Goal: Complete application form: Complete application form

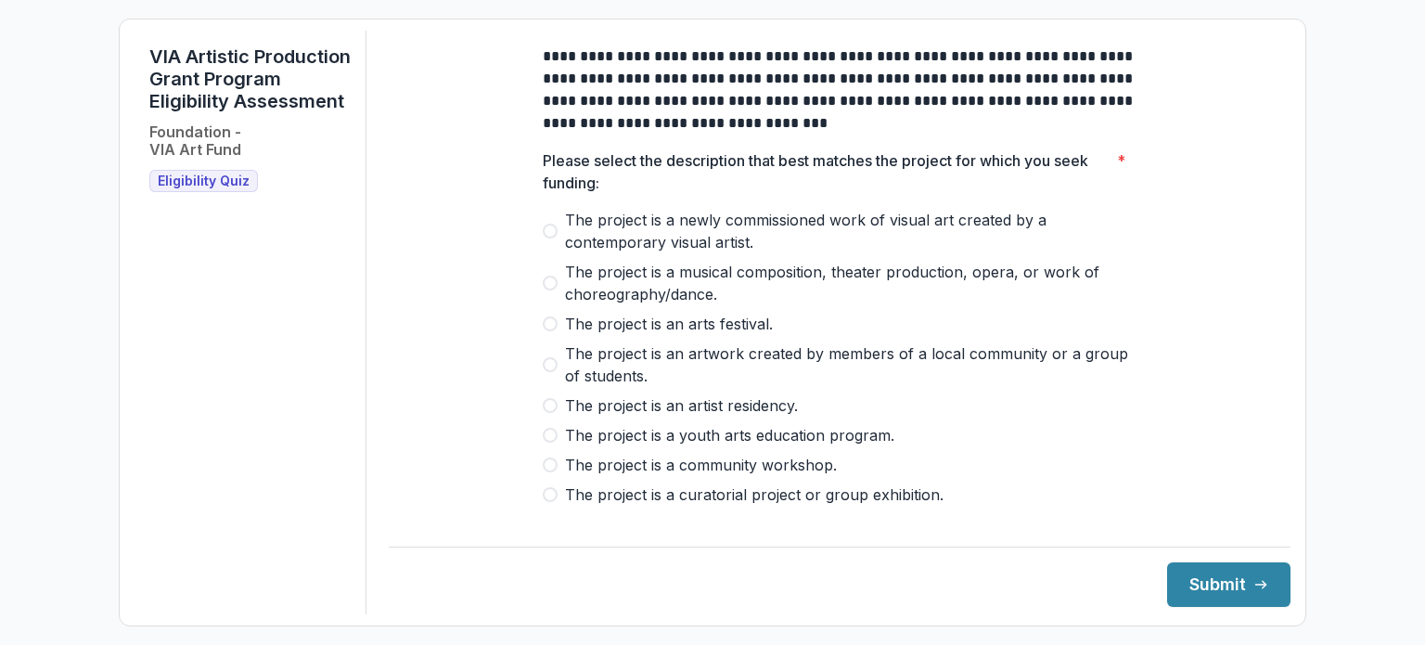
click at [550, 443] on span at bounding box center [550, 435] width 15 height 15
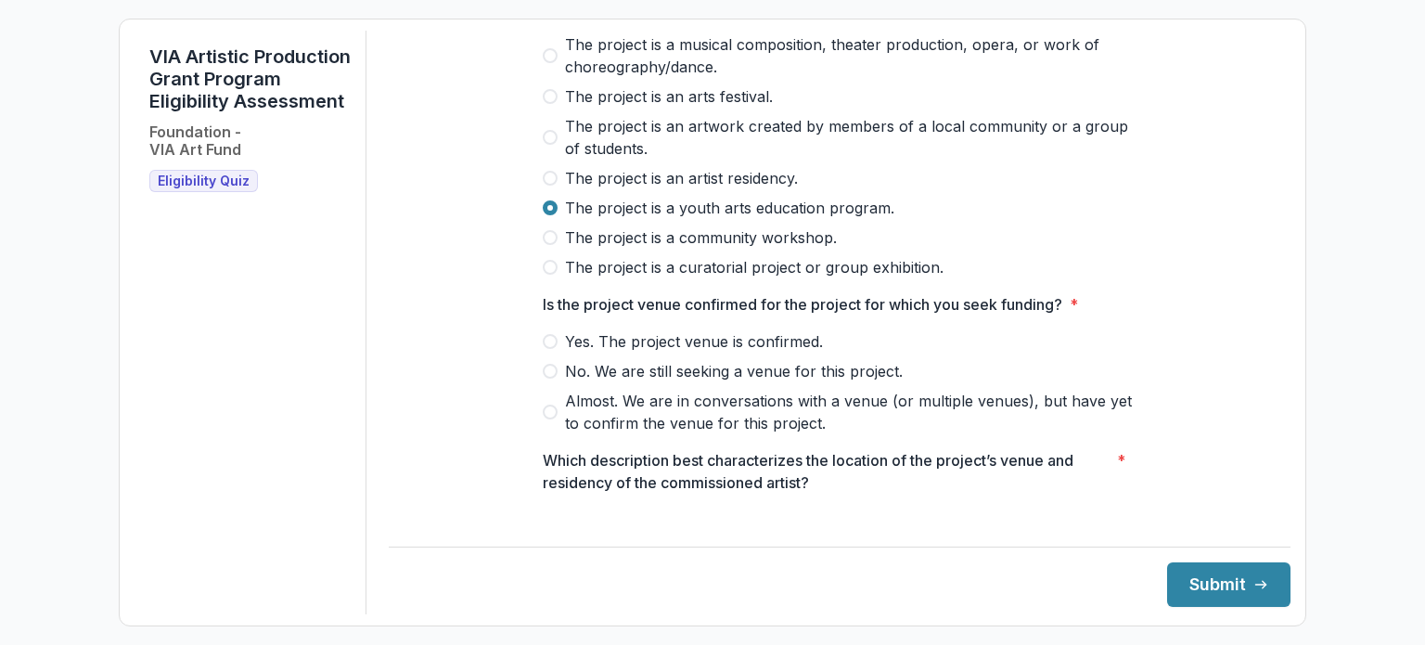
scroll to position [278, 0]
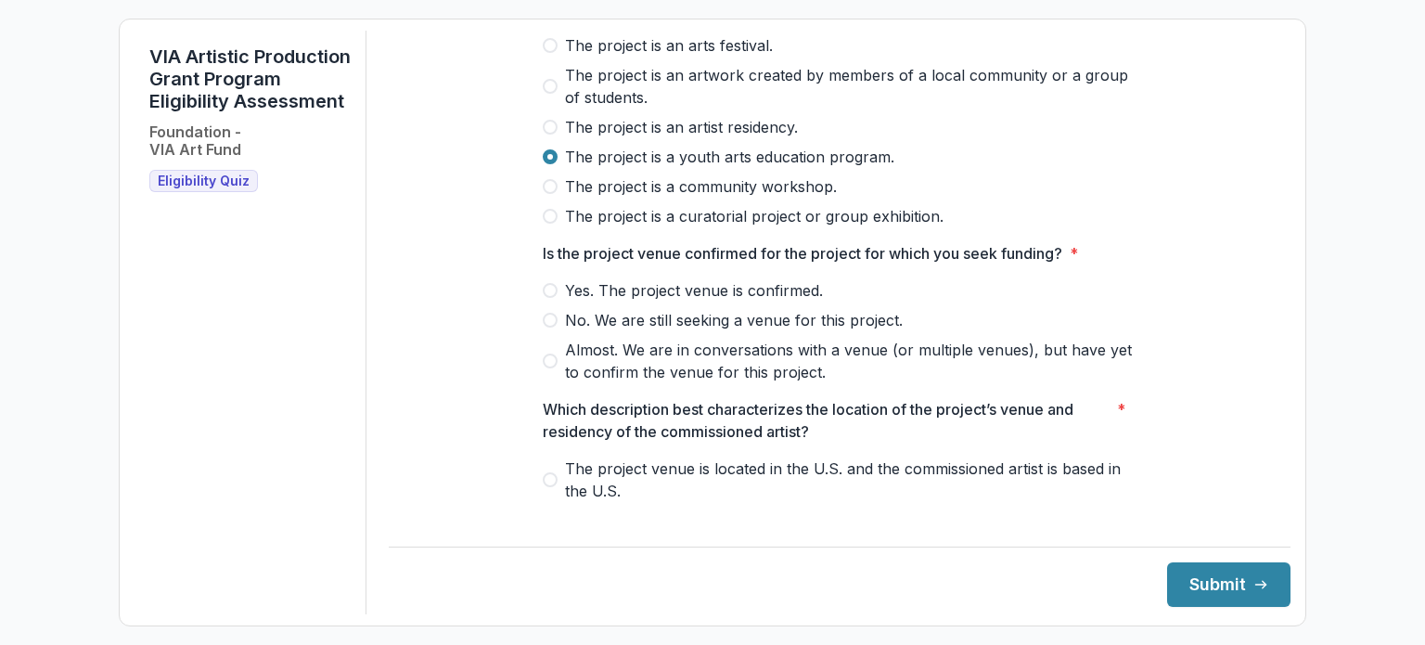
click at [548, 298] on span at bounding box center [550, 290] width 15 height 15
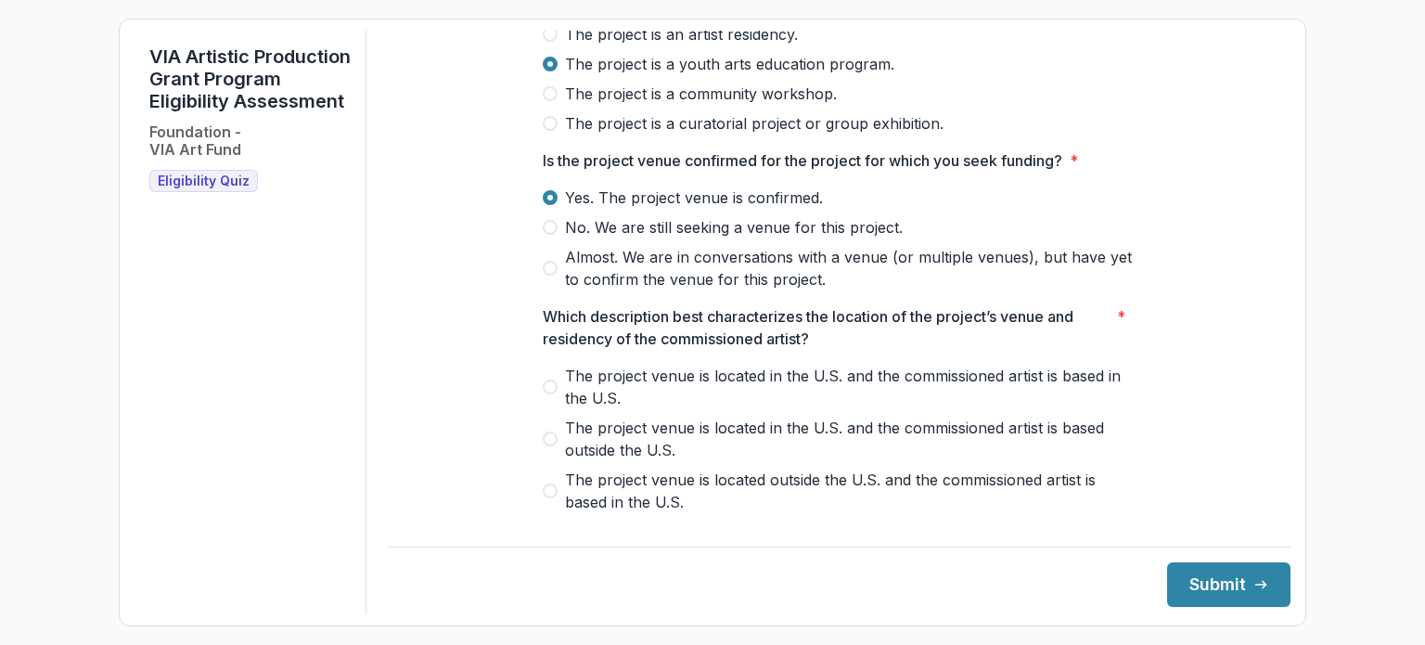
scroll to position [464, 0]
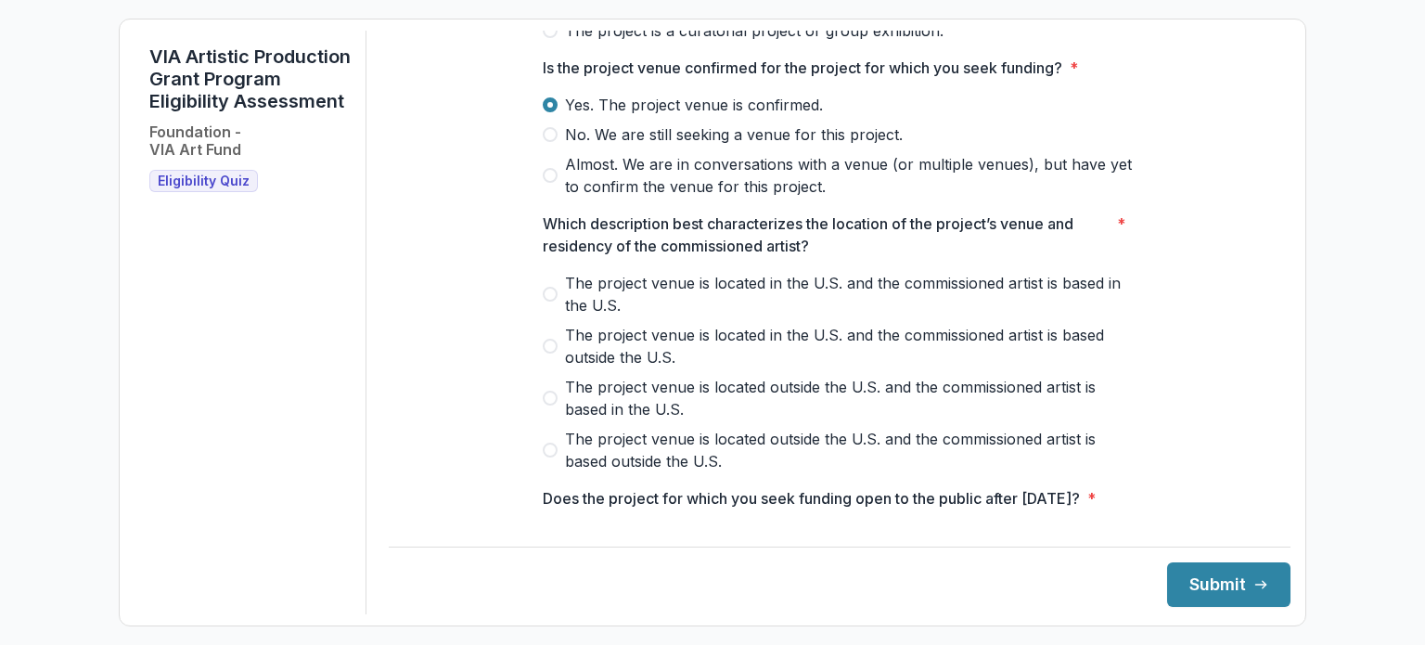
click at [559, 303] on label "The project venue is located in the U.S. and the commissioned artist is based i…" at bounding box center [840, 294] width 594 height 45
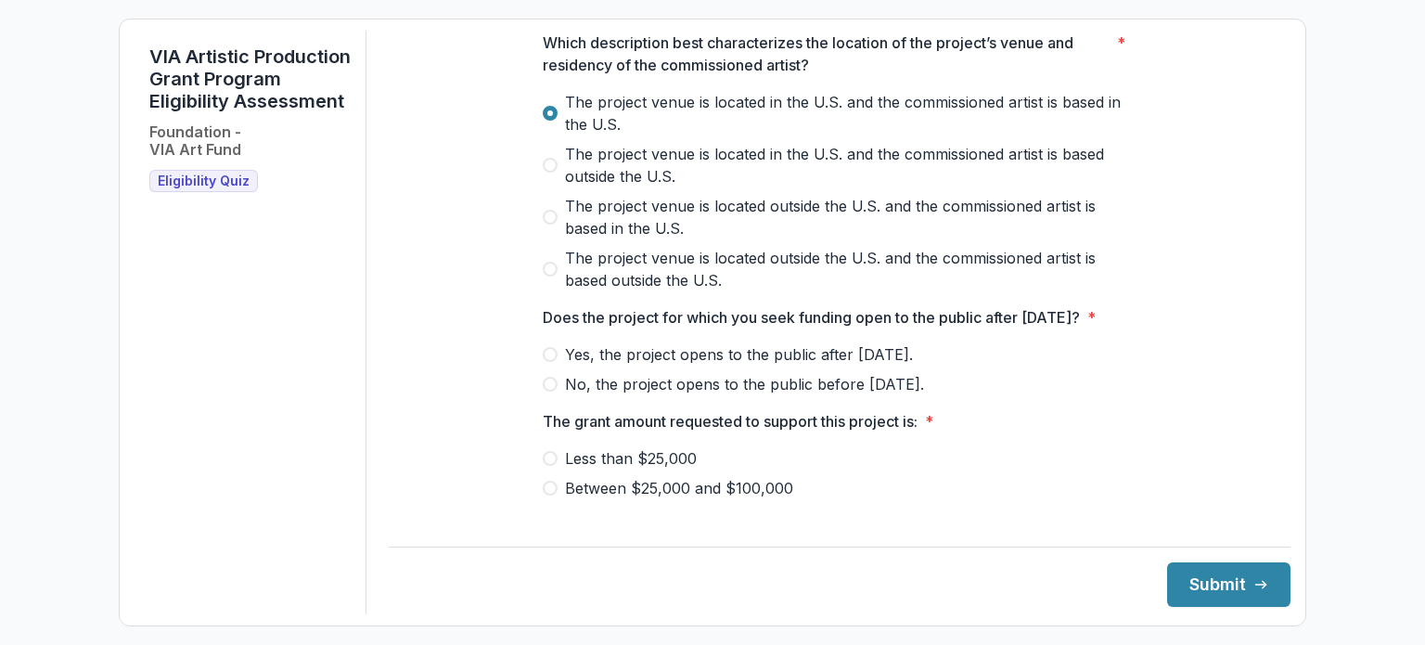
scroll to position [649, 0]
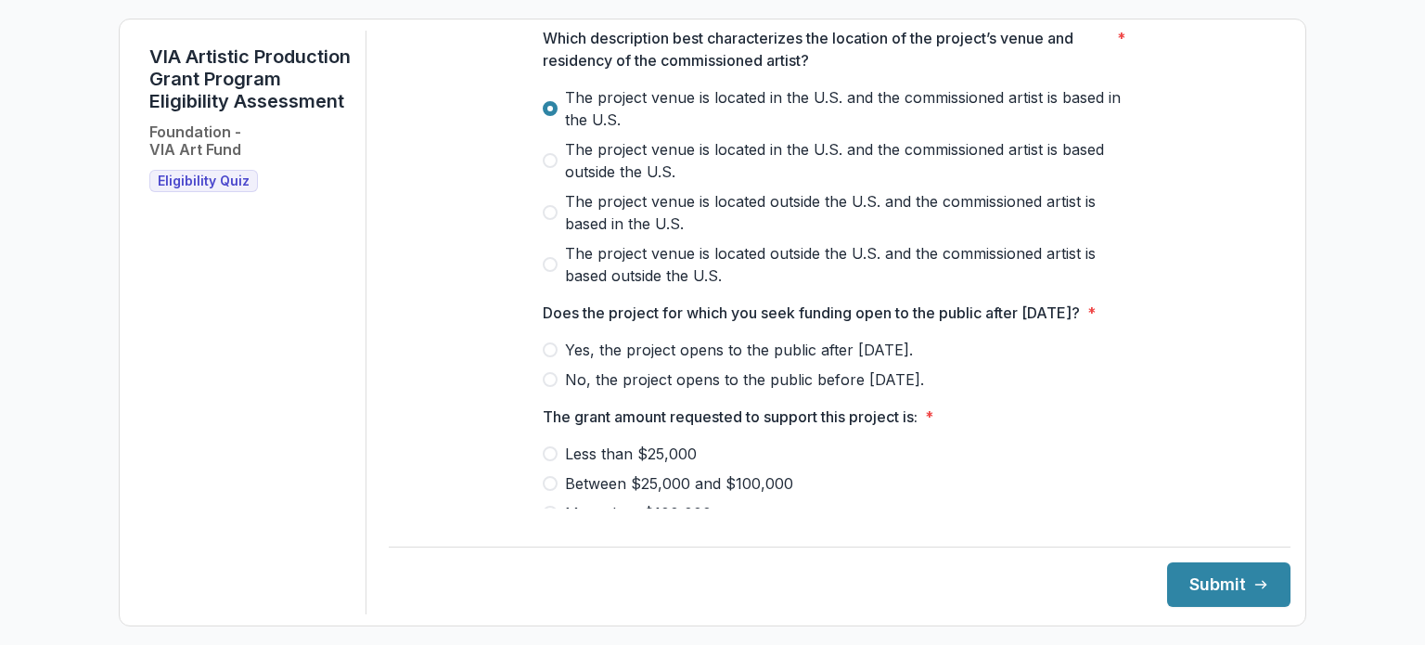
click at [550, 357] on span at bounding box center [550, 349] width 15 height 15
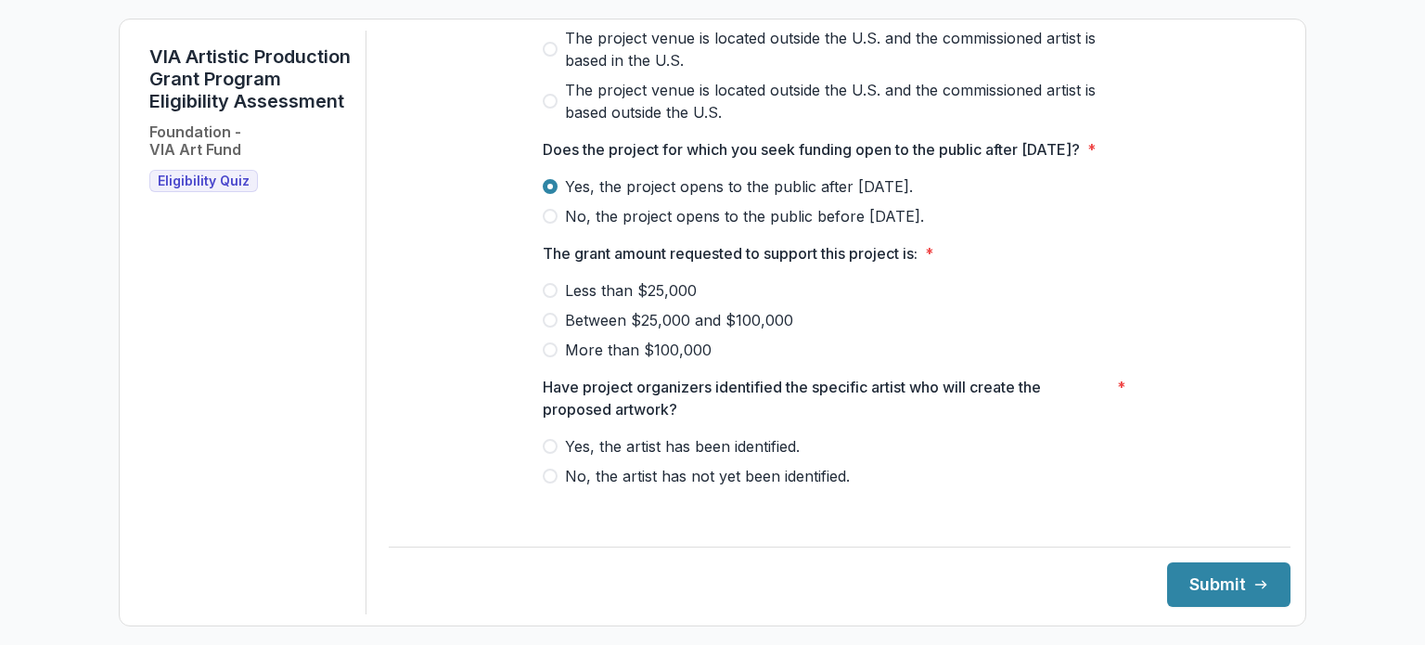
scroll to position [835, 0]
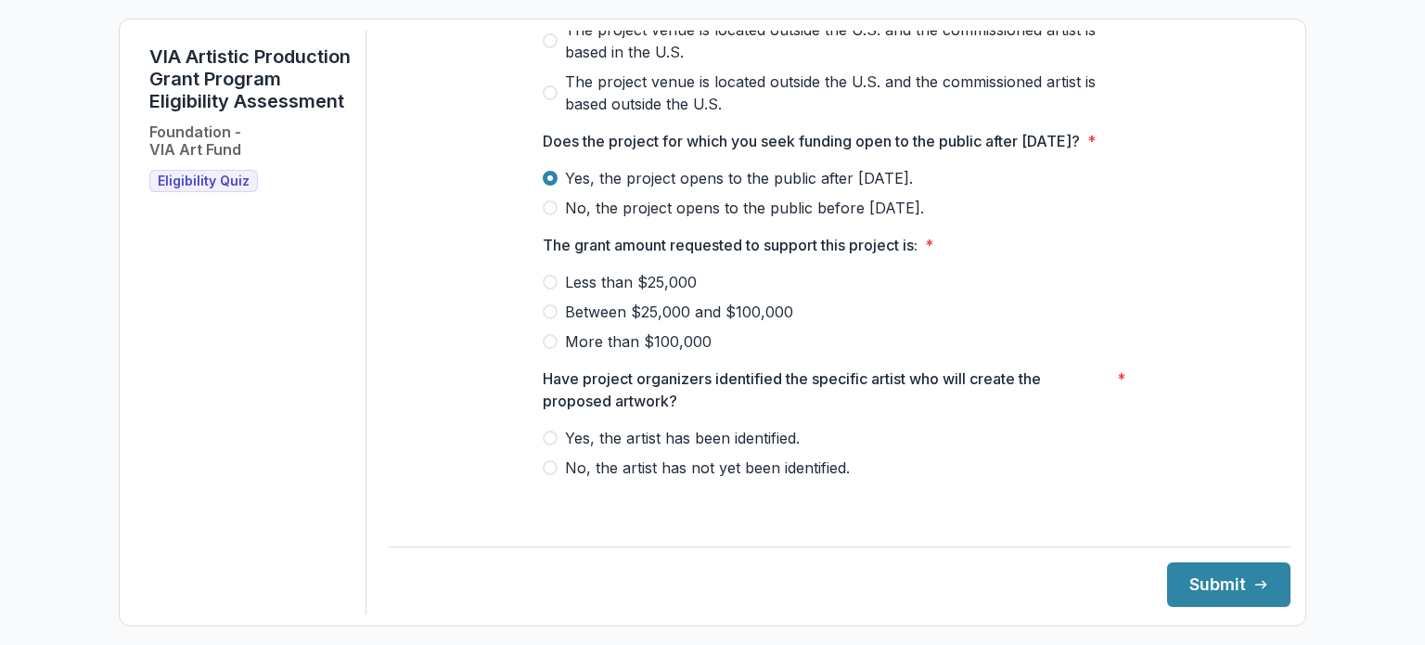
click at [565, 323] on span "Between $25,000 and $100,000" at bounding box center [679, 312] width 228 height 22
click at [613, 449] on span "Yes, the artist has been identified." at bounding box center [682, 438] width 235 height 22
click at [1253, 584] on icon "submit" at bounding box center [1260, 584] width 15 height 15
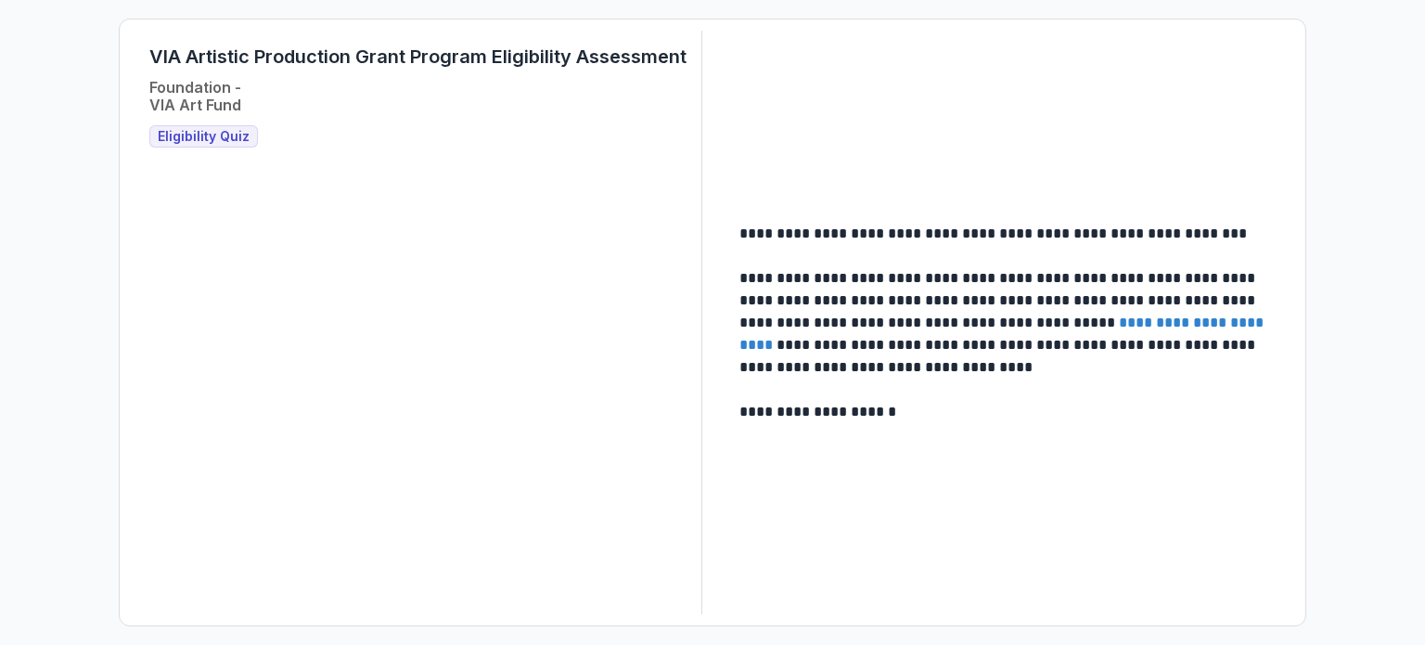
drag, startPoint x: 1129, startPoint y: 319, endPoint x: 1115, endPoint y: 320, distance: 13.9
click at [1115, 320] on link "**********" at bounding box center [1003, 333] width 528 height 36
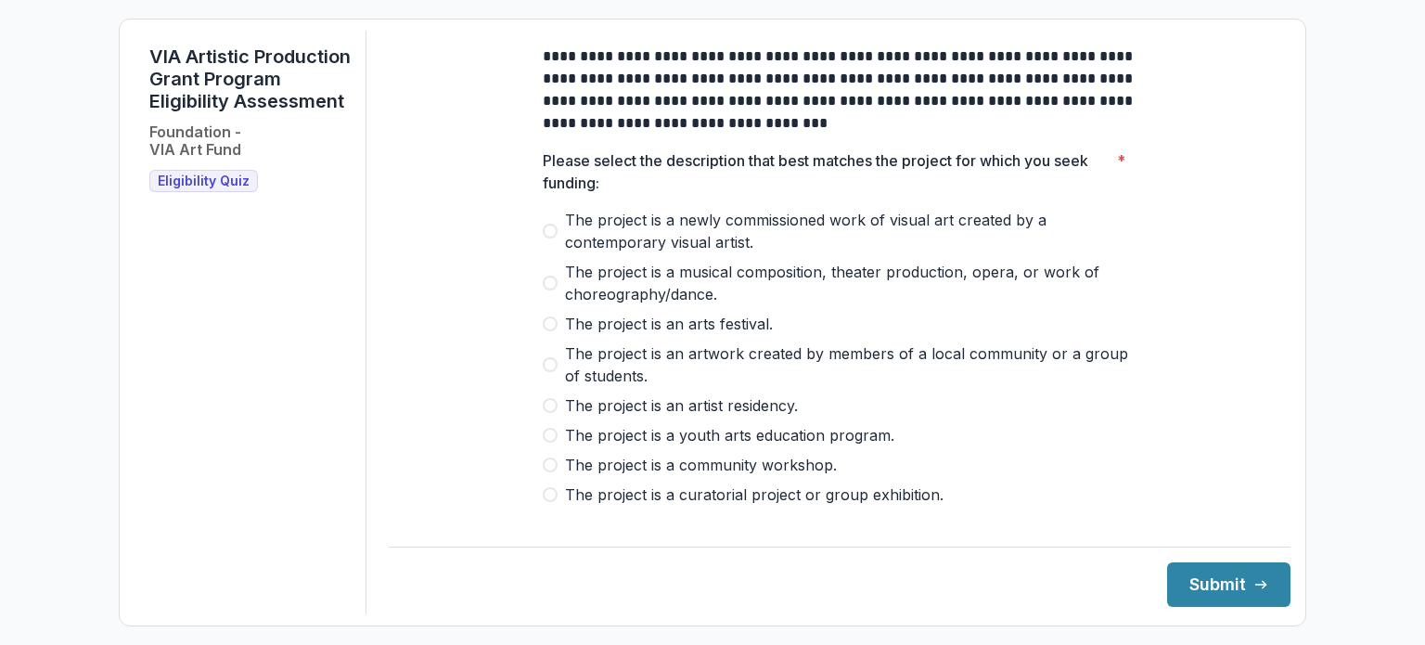
click at [548, 287] on label "The project is a musical composition, theater production, opera, or work of cho…" at bounding box center [840, 283] width 594 height 45
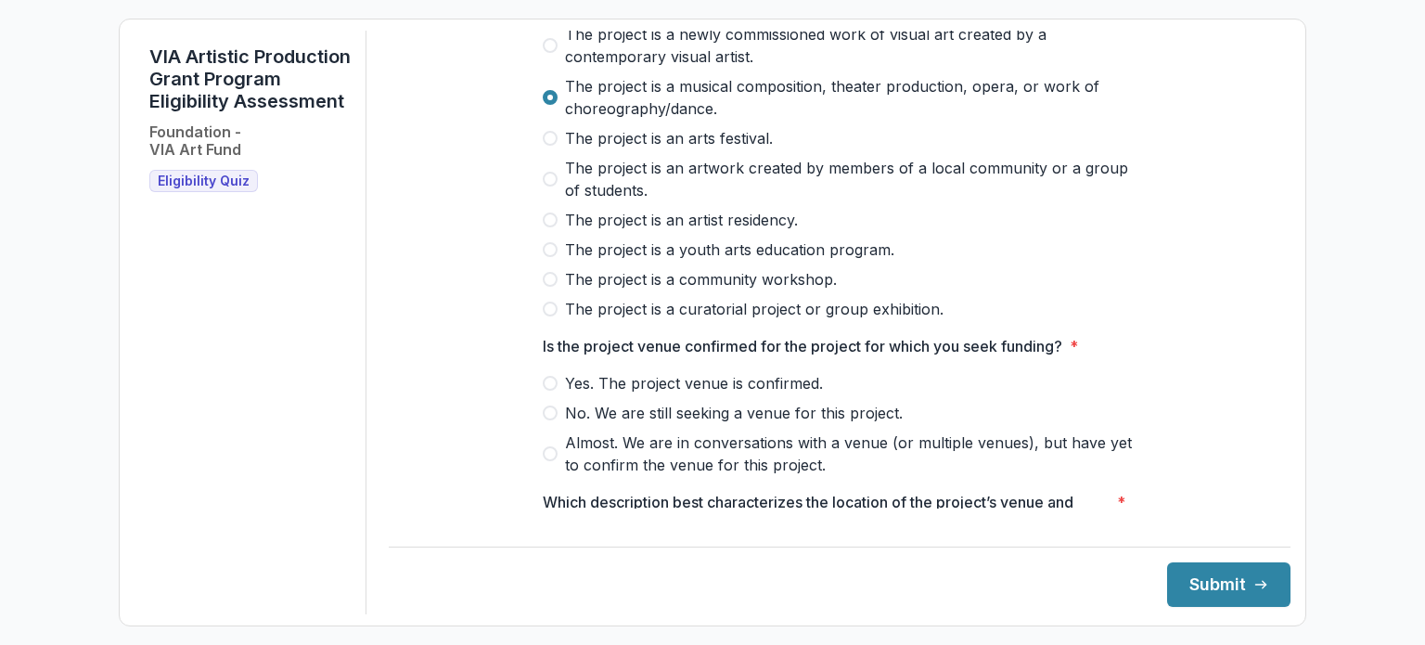
scroll to position [278, 0]
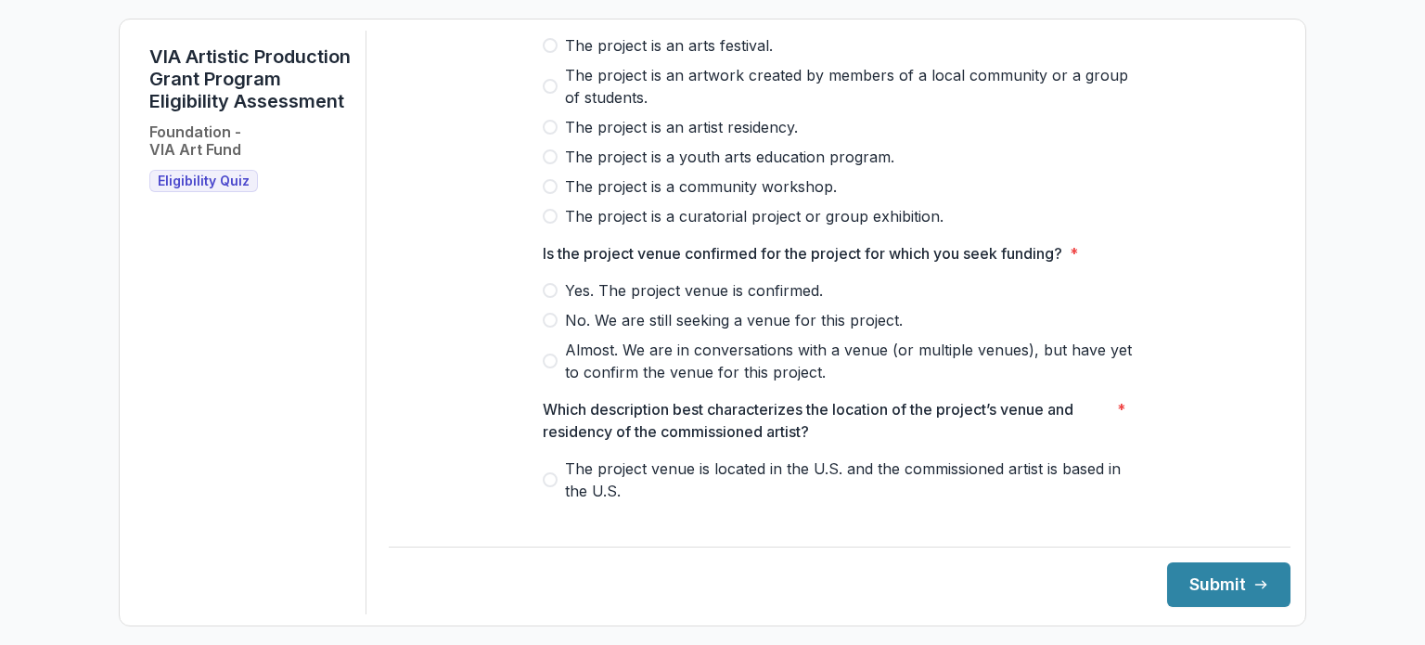
click at [586, 298] on span "Yes. The project venue is confirmed." at bounding box center [694, 290] width 258 height 22
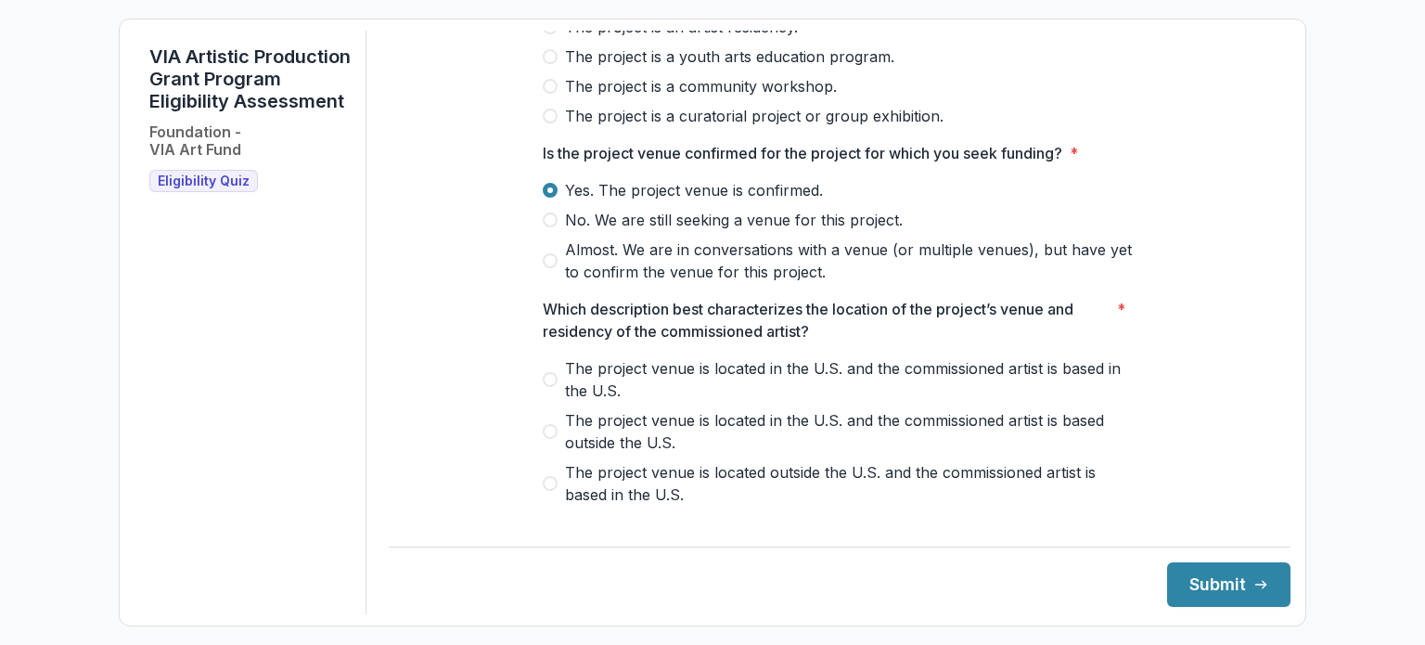
scroll to position [464, 0]
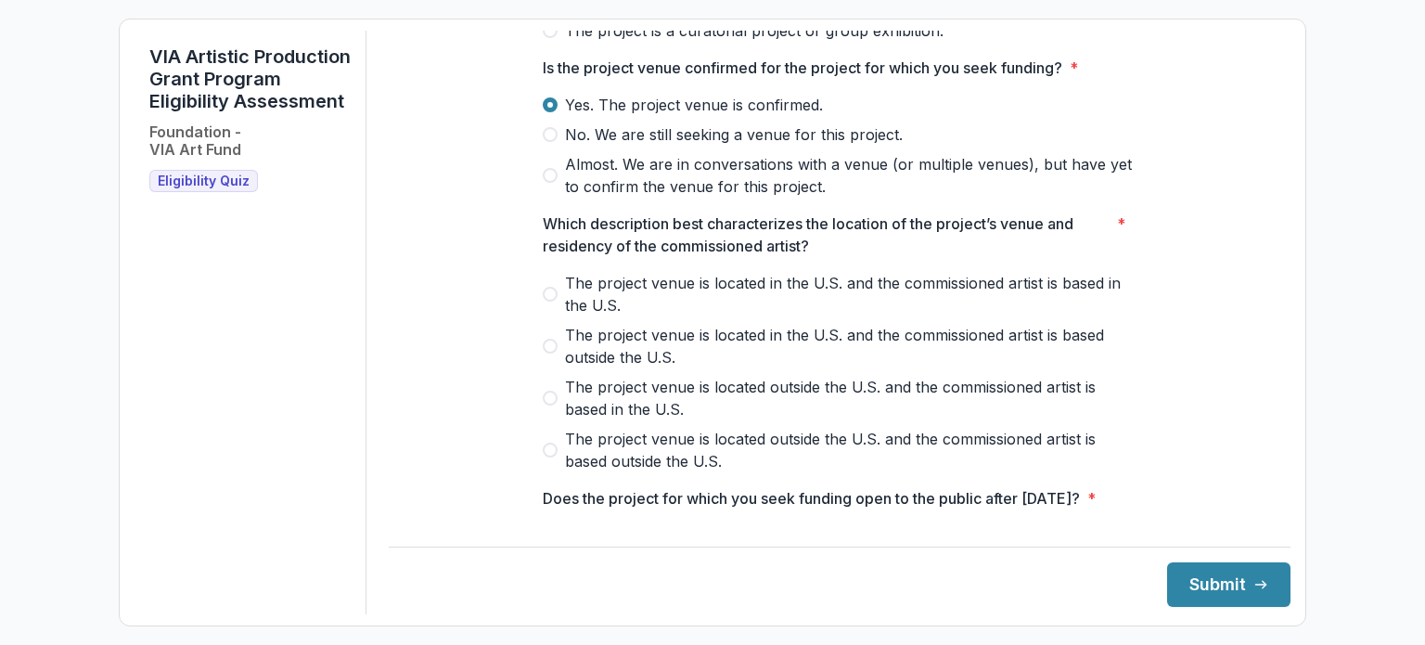
click at [731, 296] on span "The project venue is located in the U.S. and the commissioned artist is based i…" at bounding box center [850, 294] width 571 height 45
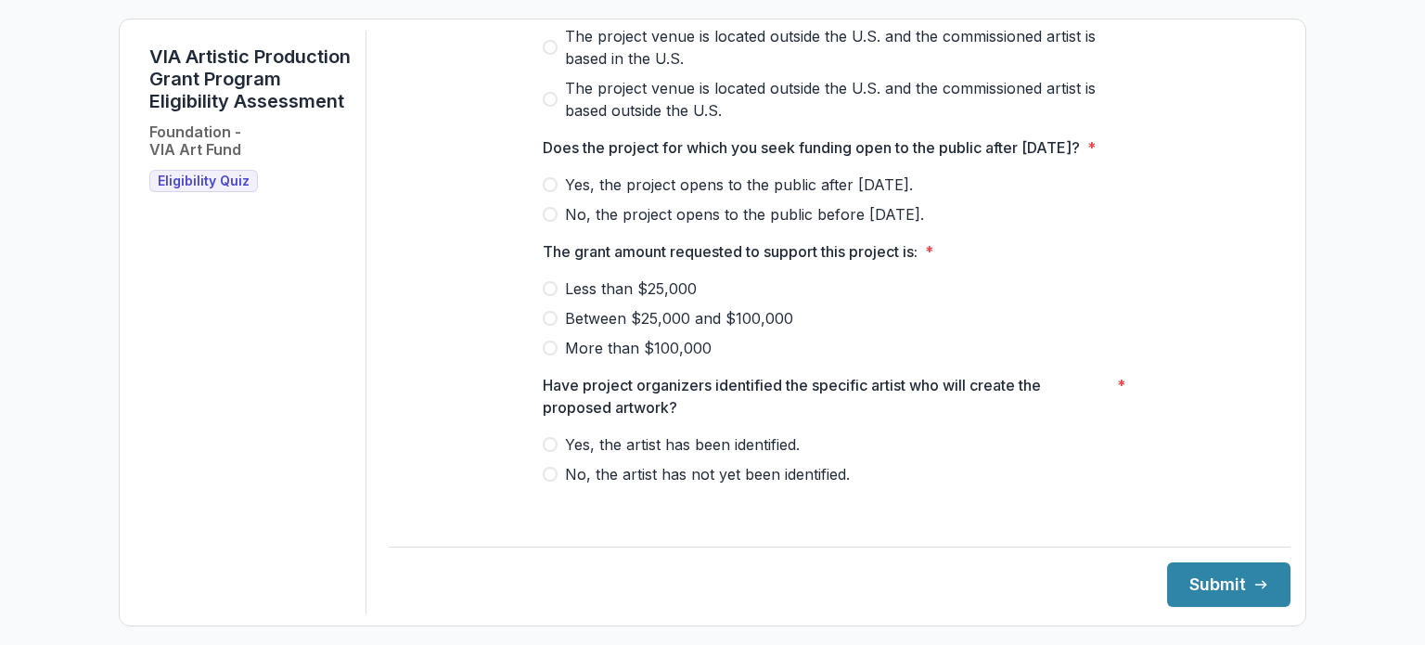
scroll to position [835, 0]
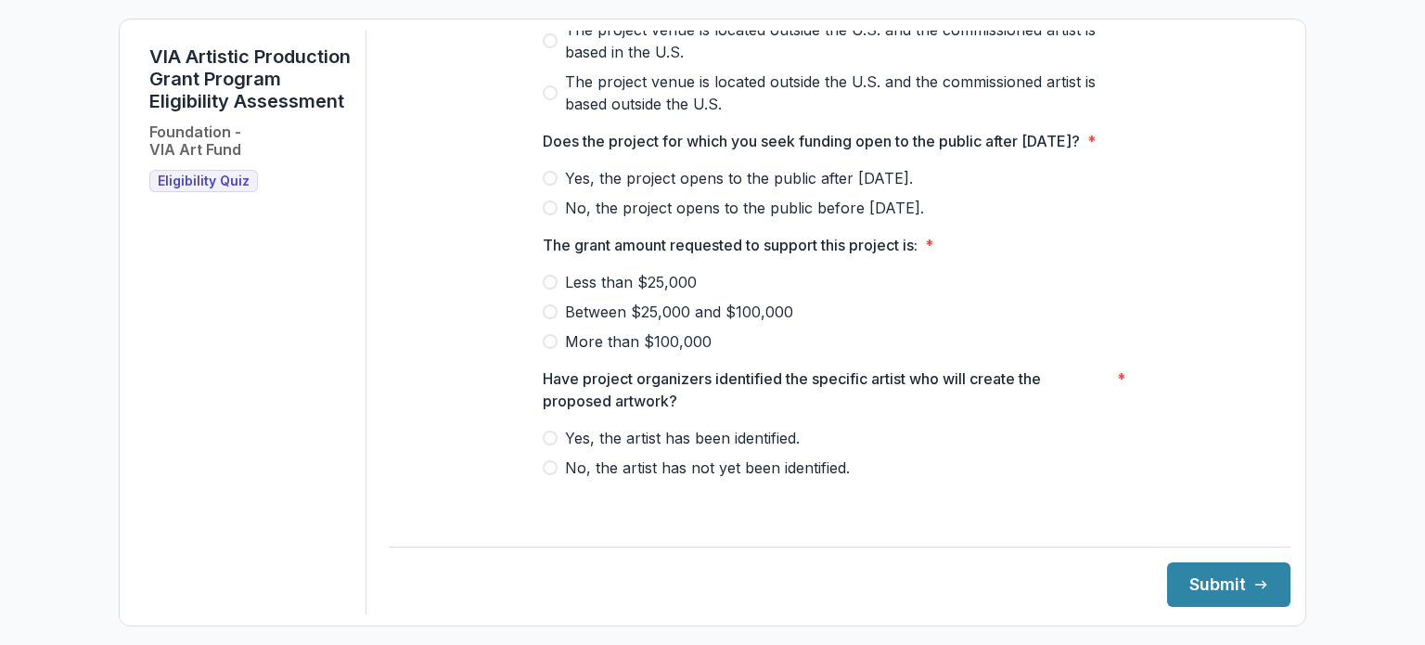
click at [621, 189] on span "Yes, the project opens to the public after [DATE]." at bounding box center [739, 178] width 348 height 22
click at [595, 323] on span "Between $25,000 and $100,000" at bounding box center [679, 312] width 228 height 22
click at [579, 449] on span "Yes, the artist has been identified." at bounding box center [682, 438] width 235 height 22
click at [1201, 587] on button "Submit" at bounding box center [1228, 584] width 123 height 45
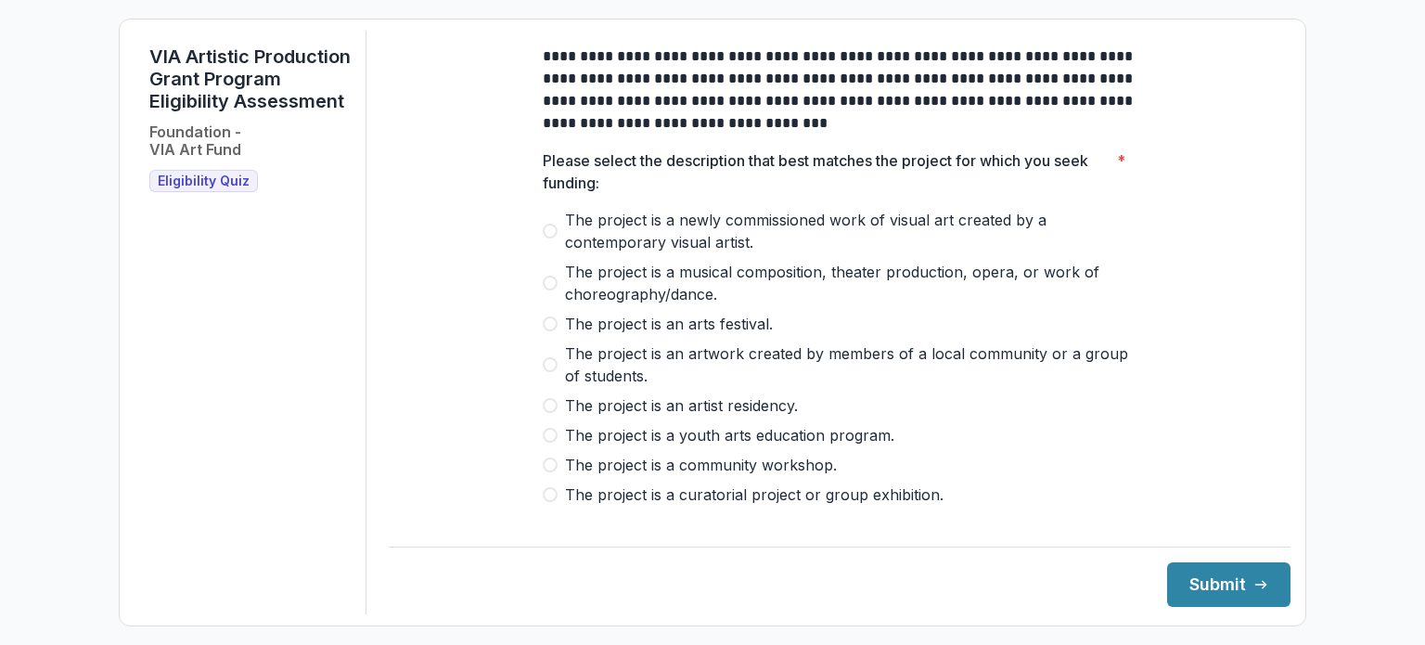
click at [610, 287] on span "The project is a musical composition, theater production, opera, or work of cho…" at bounding box center [850, 283] width 571 height 45
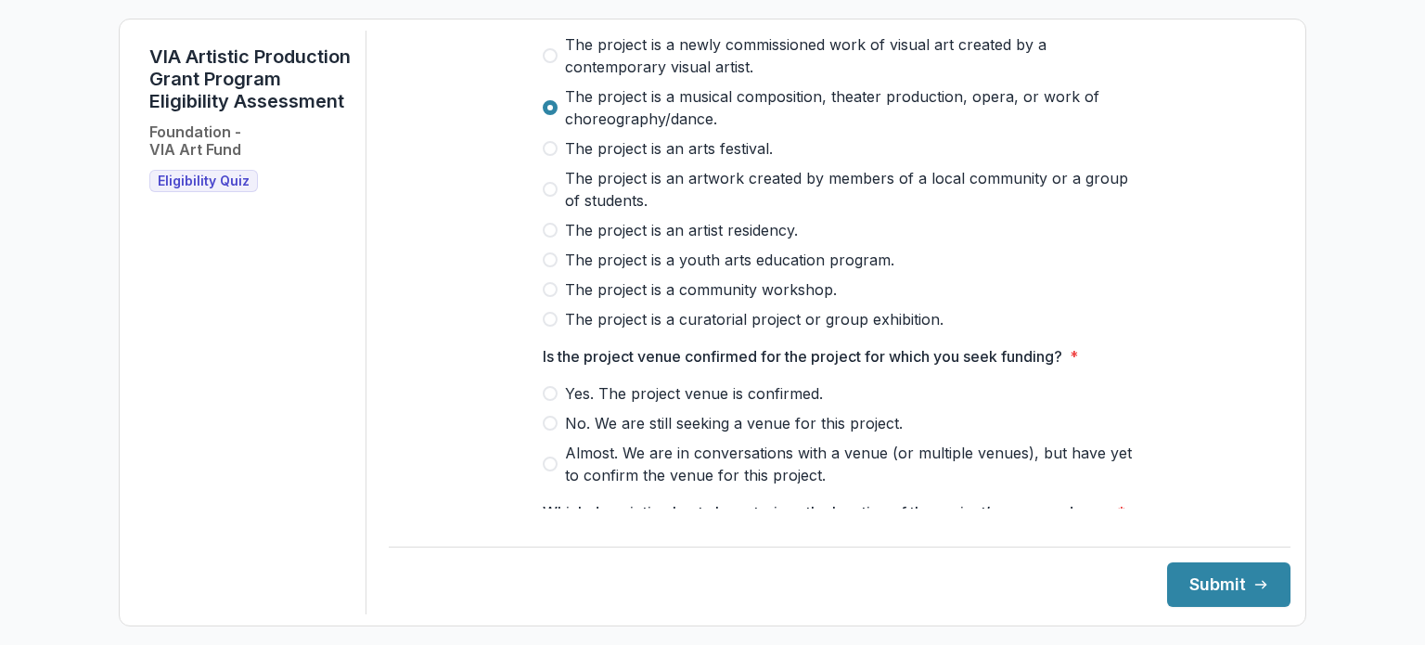
scroll to position [93, 0]
